Goal: Transaction & Acquisition: Subscribe to service/newsletter

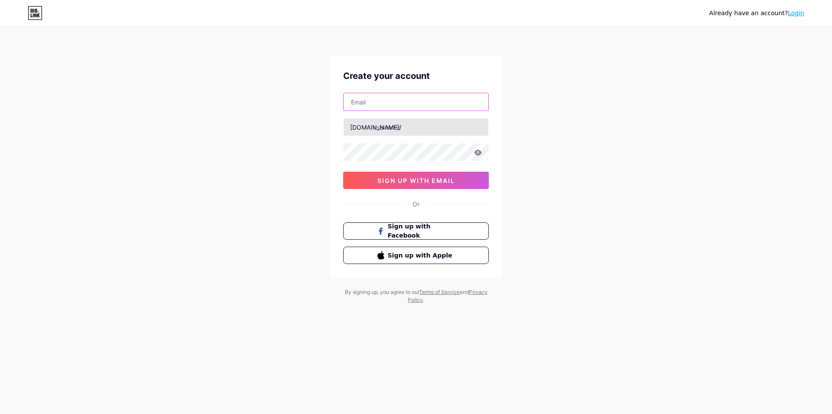
drag, startPoint x: 0, startPoint y: 0, endPoint x: 358, endPoint y: 134, distance: 382.7
click at [395, 104] on input "text" at bounding box center [416, 101] width 145 height 17
paste input "[EMAIL_ADDRESS][DOMAIN_NAME]"
type input "[EMAIL_ADDRESS][DOMAIN_NAME]"
paste input "squareaccounting"
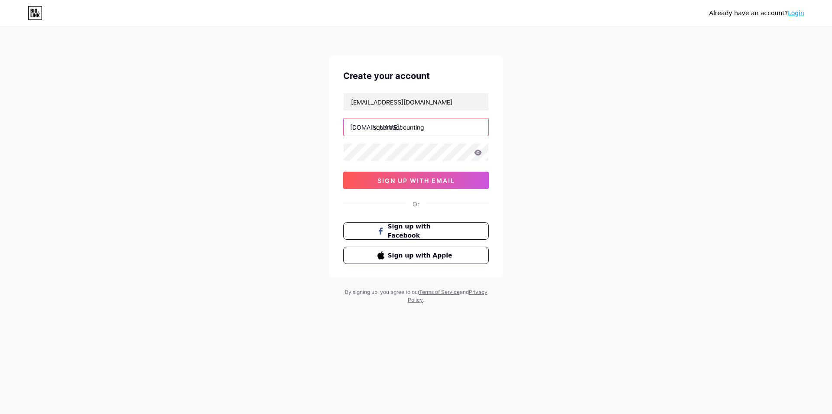
type input "squareaccounting"
click at [427, 189] on button "sign up with email" at bounding box center [416, 180] width 146 height 17
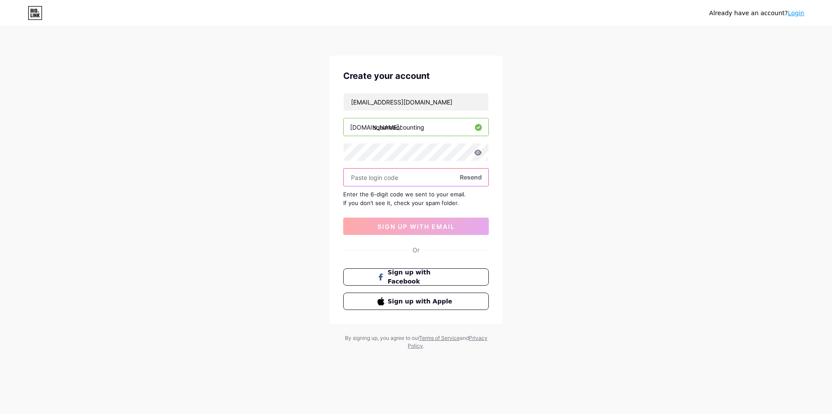
paste input "370751"
type input "370751"
click at [417, 230] on button "sign up with email" at bounding box center [416, 226] width 146 height 17
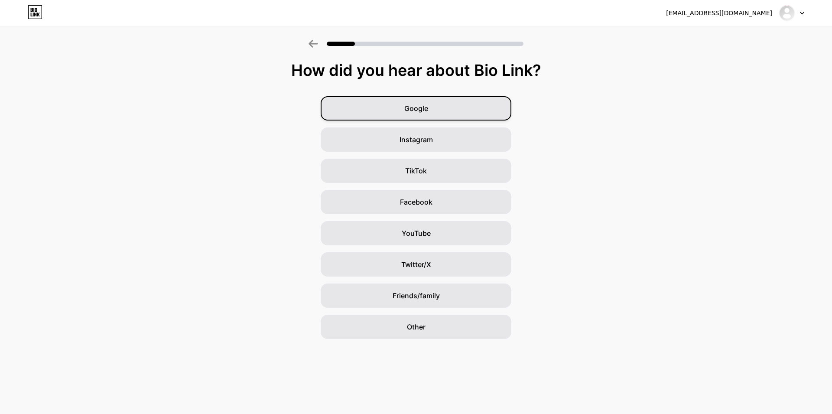
click at [427, 111] on span "Google" at bounding box center [416, 108] width 24 height 10
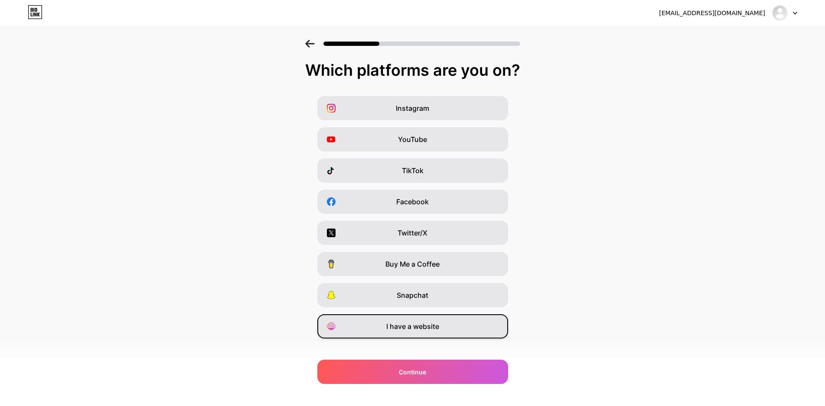
click at [423, 333] on div "I have a website" at bounding box center [412, 327] width 191 height 24
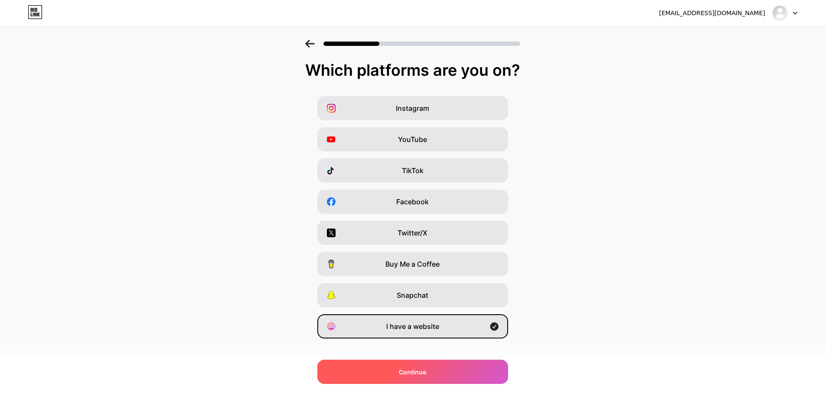
click at [437, 378] on div "Continue" at bounding box center [412, 372] width 191 height 24
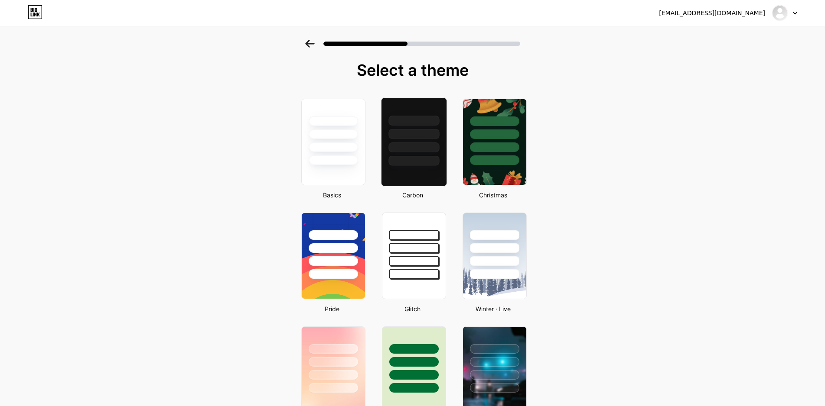
click at [418, 150] on div at bounding box center [413, 148] width 51 height 10
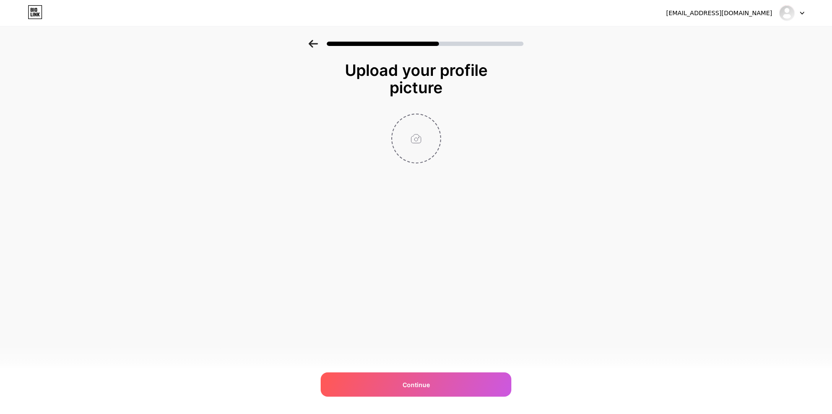
click at [421, 152] on input "file" at bounding box center [416, 138] width 48 height 48
type input "C:\fakepath\fgsdfs.jpg"
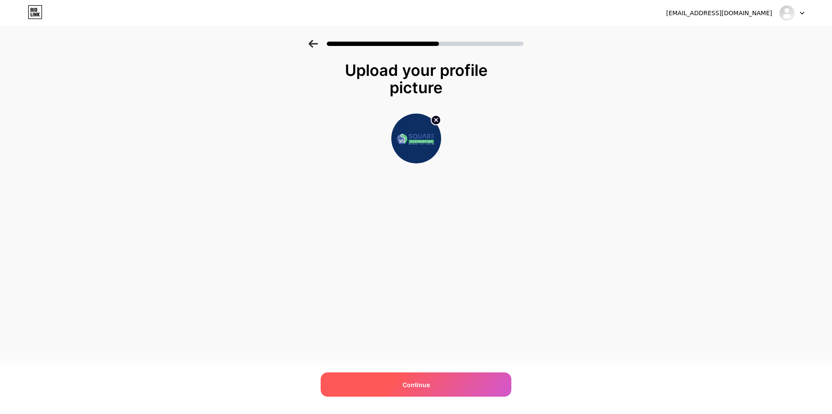
click at [464, 386] on div "Continue" at bounding box center [416, 384] width 191 height 24
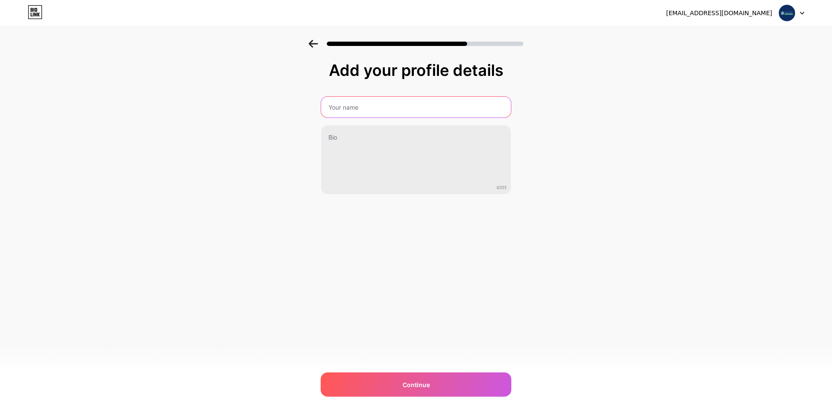
click at [362, 111] on input "text" at bounding box center [416, 107] width 190 height 21
paste input "Square Accounting"
type input "Square Accounting"
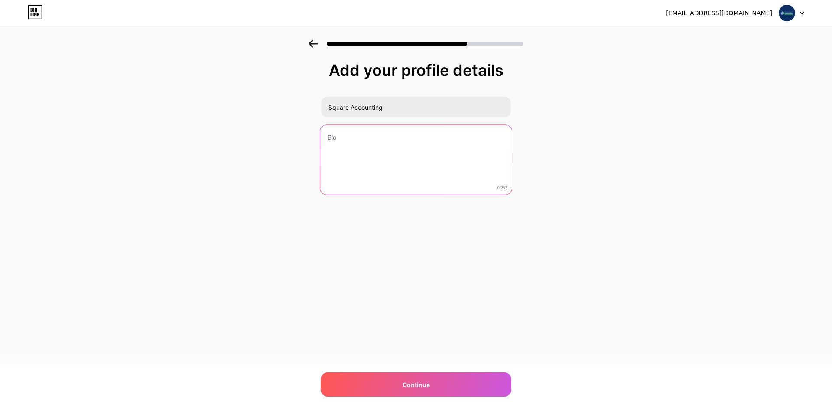
paste textarea "At [DOMAIN_NAME], we specialize in Bookkeeping Services [GEOGRAPHIC_DATA] [GEOG…"
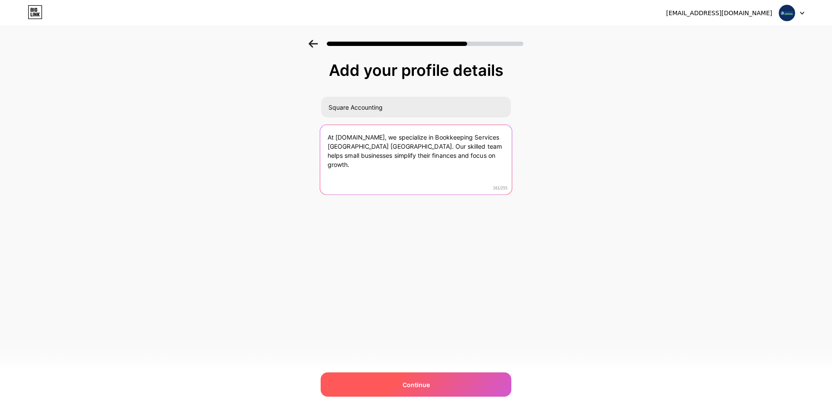
type textarea "At [DOMAIN_NAME], we specialize in Bookkeeping Services [GEOGRAPHIC_DATA] [GEOG…"
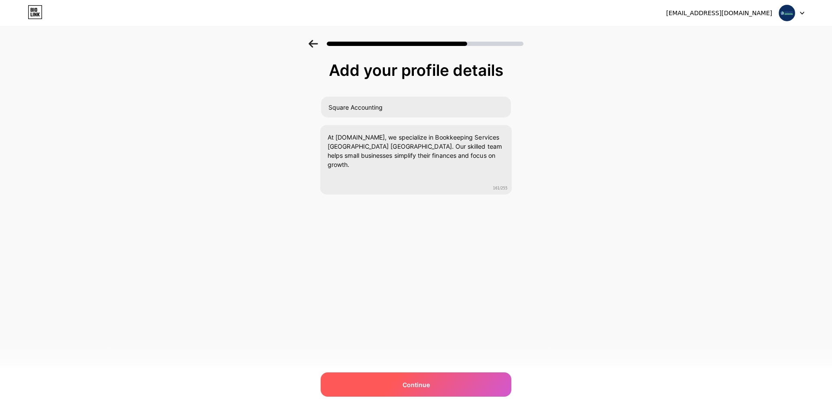
click at [453, 390] on div "Continue" at bounding box center [416, 384] width 191 height 24
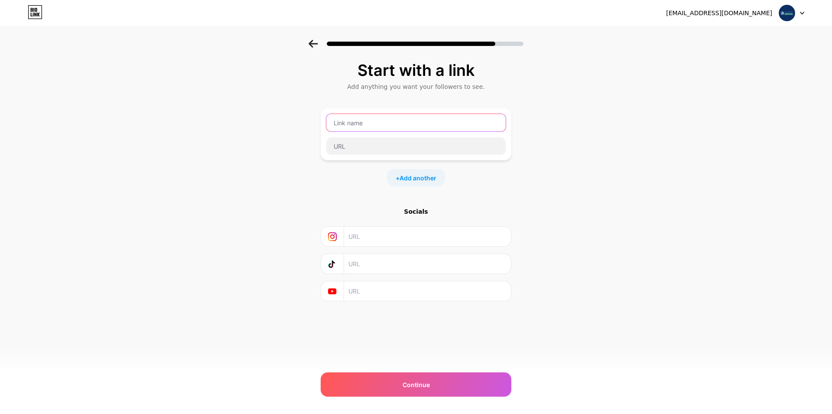
click at [359, 126] on input "text" at bounding box center [415, 122] width 179 height 17
paste input "[URL][DOMAIN_NAME]"
type input "[URL][DOMAIN_NAME]"
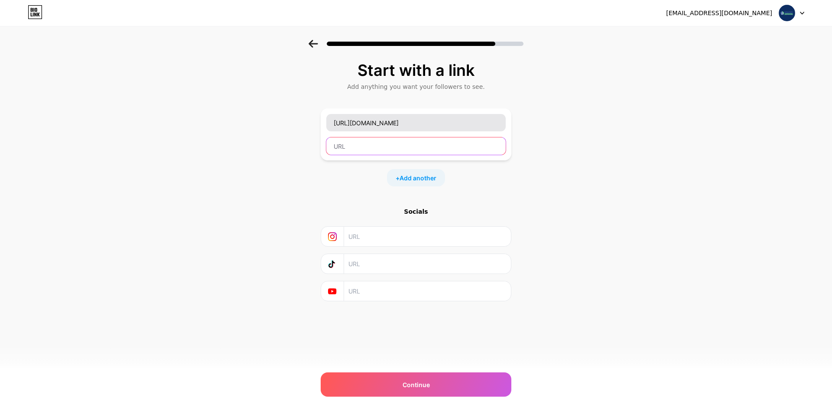
scroll to position [0, 0]
paste input "[URL][DOMAIN_NAME]"
type input "[URL][DOMAIN_NAME]"
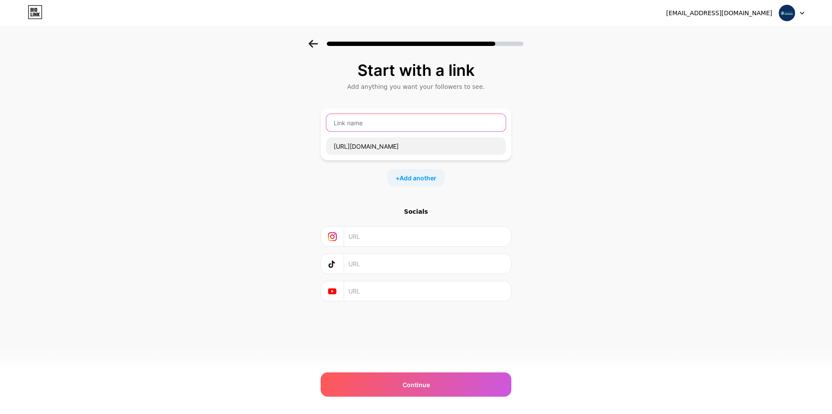
scroll to position [0, 0]
paste input "Bookkeeping Services [GEOGRAPHIC_DATA] [GEOGRAPHIC_DATA]"
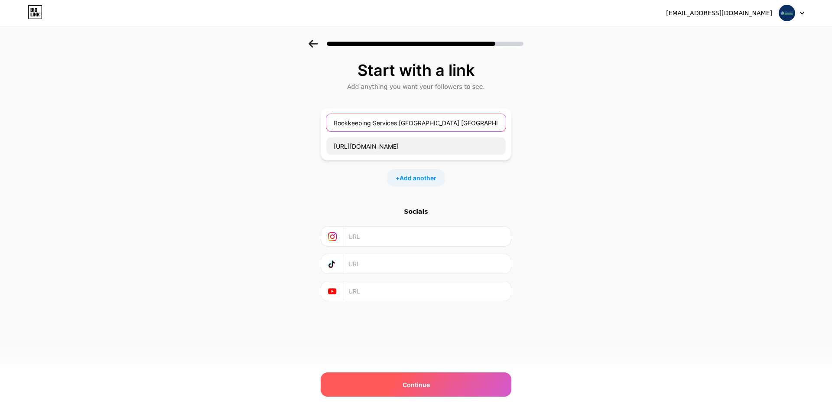
type input "Bookkeeping Services [GEOGRAPHIC_DATA] [GEOGRAPHIC_DATA]"
click at [418, 389] on div "Continue" at bounding box center [416, 384] width 191 height 24
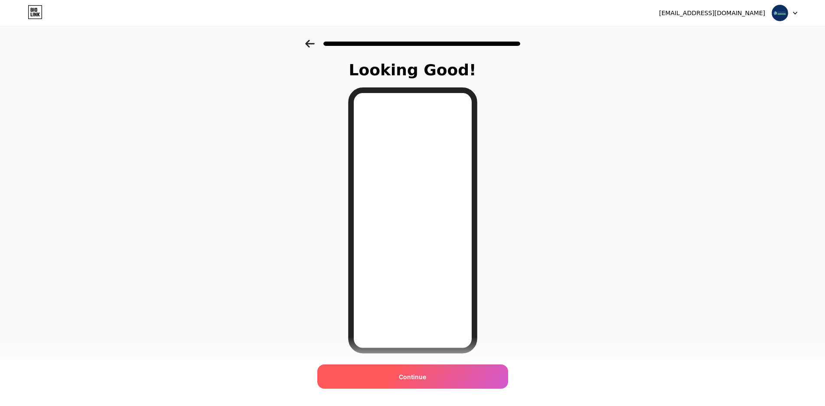
click at [444, 379] on div "Continue" at bounding box center [412, 377] width 191 height 24
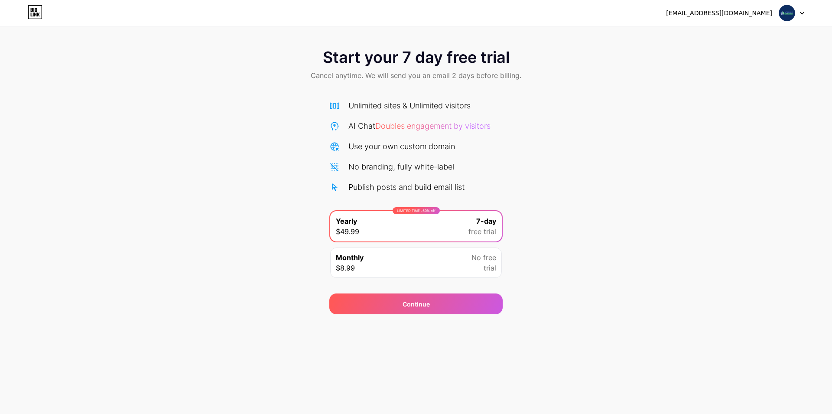
click at [433, 315] on div "[EMAIL_ADDRESS][DOMAIN_NAME] Logout Link Copied Start your 7 day free trial Can…" at bounding box center [416, 207] width 832 height 414
click at [411, 310] on div "Continue" at bounding box center [415, 303] width 173 height 21
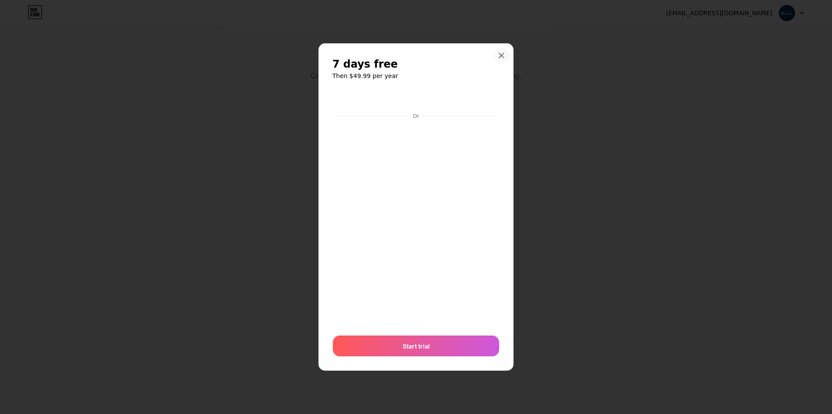
click at [502, 59] on icon at bounding box center [501, 55] width 7 height 7
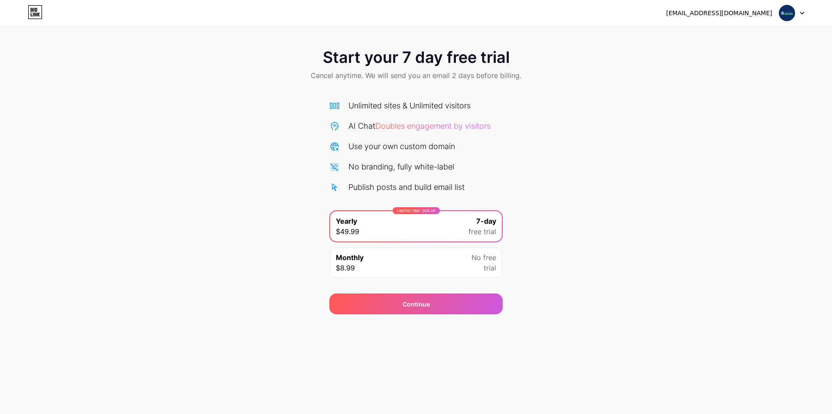
click at [793, 16] on img at bounding box center [787, 13] width 16 height 16
click at [784, 16] on img at bounding box center [787, 13] width 16 height 16
click at [390, 263] on div "Monthly $8.99 No free trial" at bounding box center [416, 262] width 172 height 30
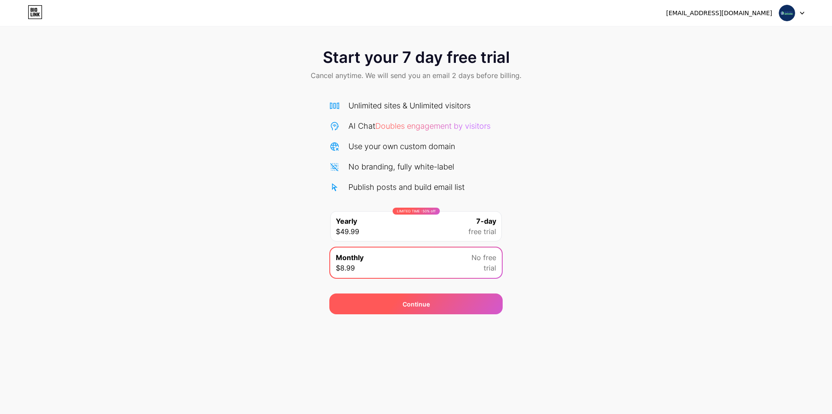
click at [415, 304] on div "Continue" at bounding box center [416, 303] width 27 height 9
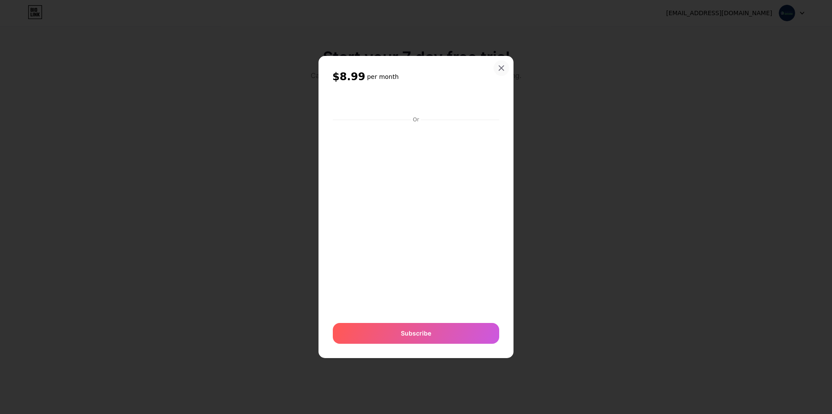
click at [501, 63] on div at bounding box center [502, 68] width 16 height 16
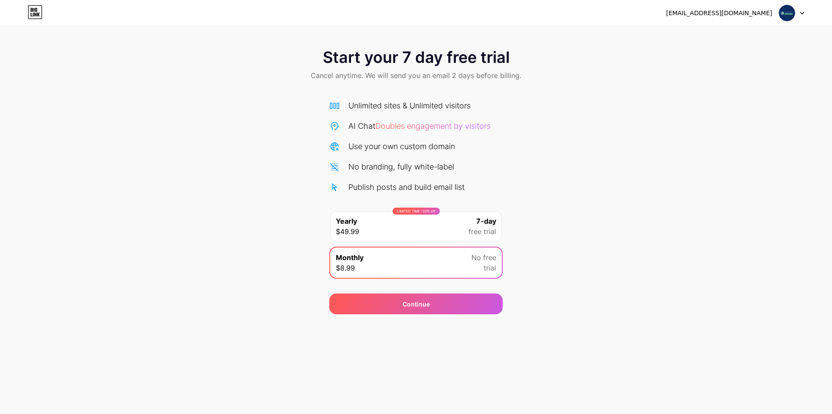
click at [786, 15] on img at bounding box center [787, 13] width 16 height 16
click at [416, 127] on span "Doubles engagement by visitors" at bounding box center [432, 125] width 115 height 9
click at [442, 128] on span "Doubles engagement by visitors" at bounding box center [432, 125] width 115 height 9
click at [413, 151] on div "Use your own custom domain" at bounding box center [401, 146] width 107 height 12
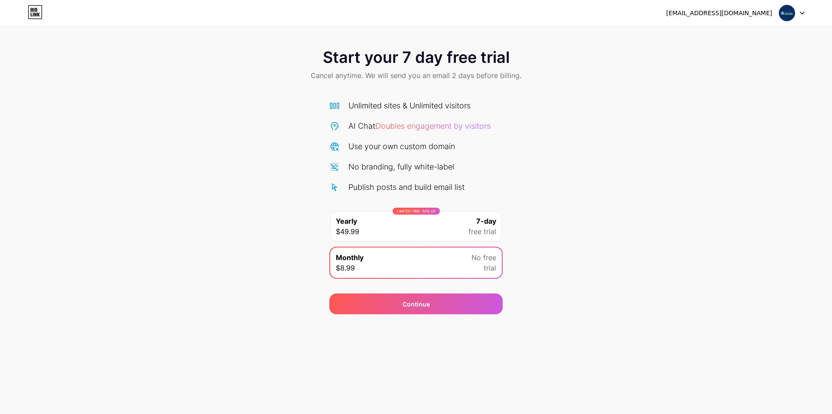
click at [406, 172] on div "No branding, fully white-label" at bounding box center [401, 167] width 106 height 12
click at [410, 166] on div "No branding, fully white-label" at bounding box center [401, 167] width 106 height 12
click at [407, 187] on div "Publish posts and build email list" at bounding box center [406, 187] width 116 height 12
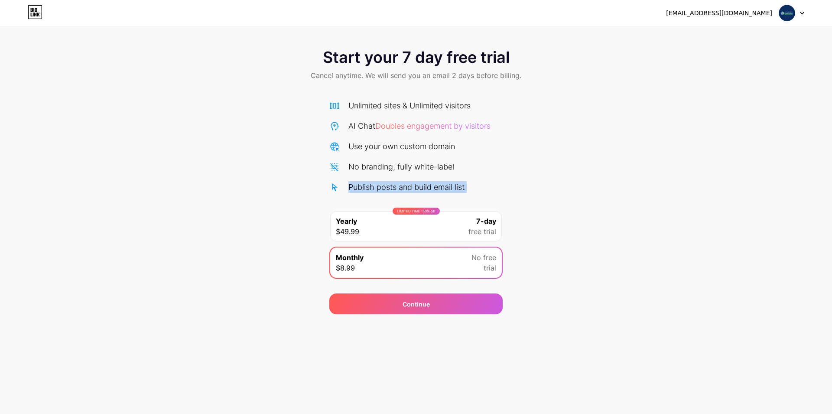
click at [407, 187] on div "Publish posts and build email list" at bounding box center [406, 187] width 116 height 12
click at [36, 13] on icon at bounding box center [35, 12] width 15 height 14
